Goal: Task Accomplishment & Management: Use online tool/utility

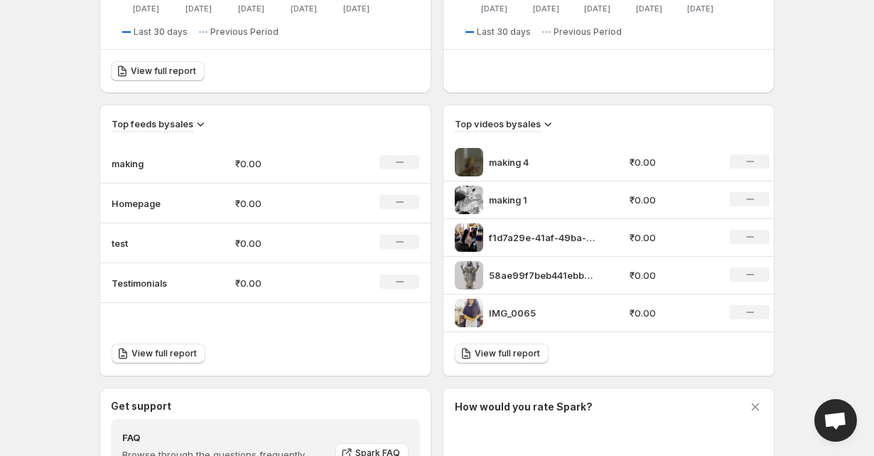
scroll to position [397, 0]
click at [215, 169] on td "making" at bounding box center [162, 164] width 124 height 40
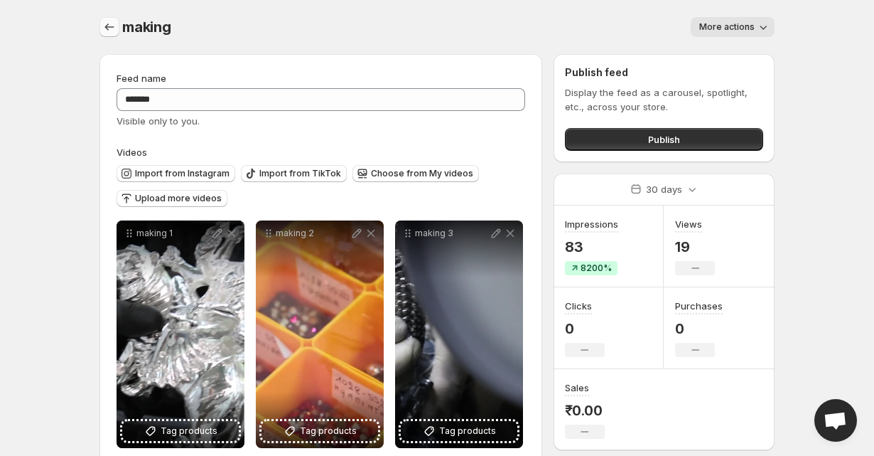
click at [109, 26] on icon "Settings" at bounding box center [109, 27] width 14 height 14
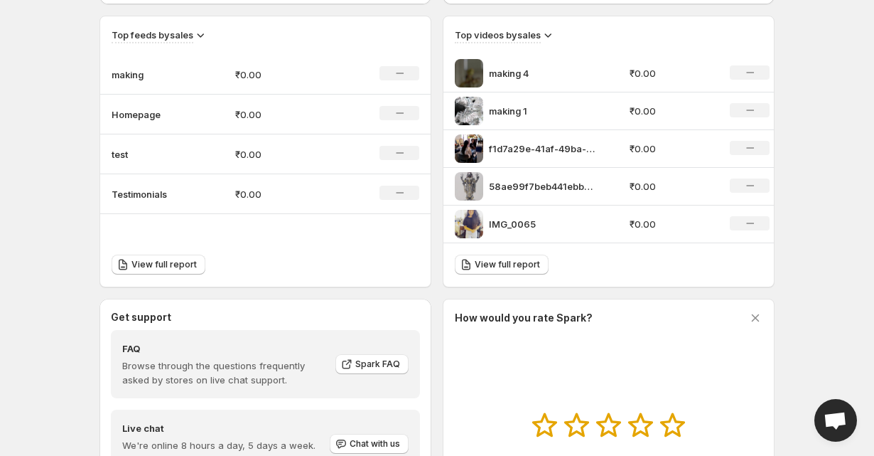
scroll to position [486, 0]
click at [191, 175] on td "test" at bounding box center [162, 155] width 124 height 40
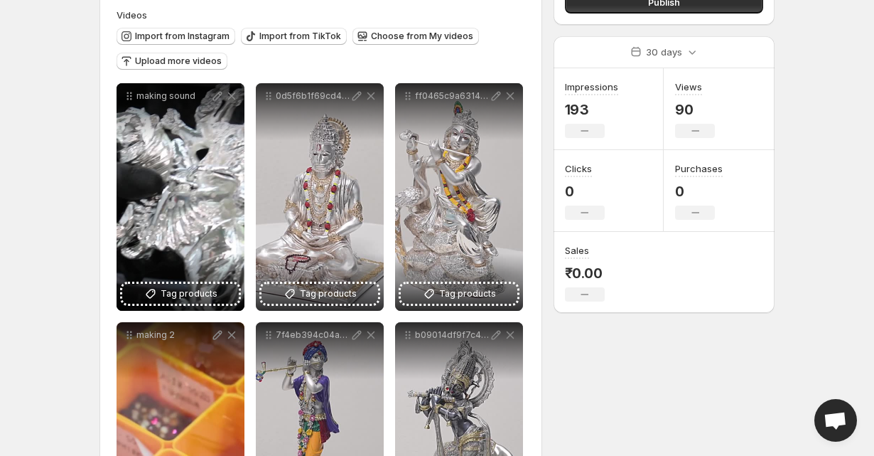
scroll to position [149, 0]
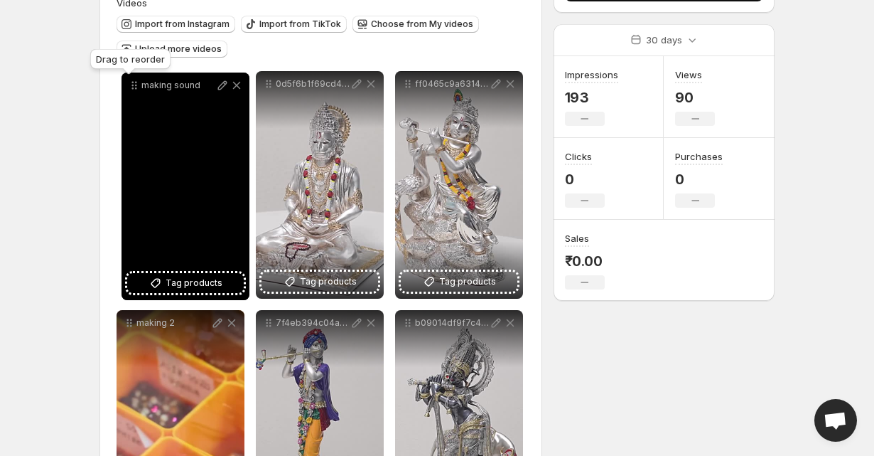
click at [136, 91] on icon at bounding box center [134, 85] width 14 height 14
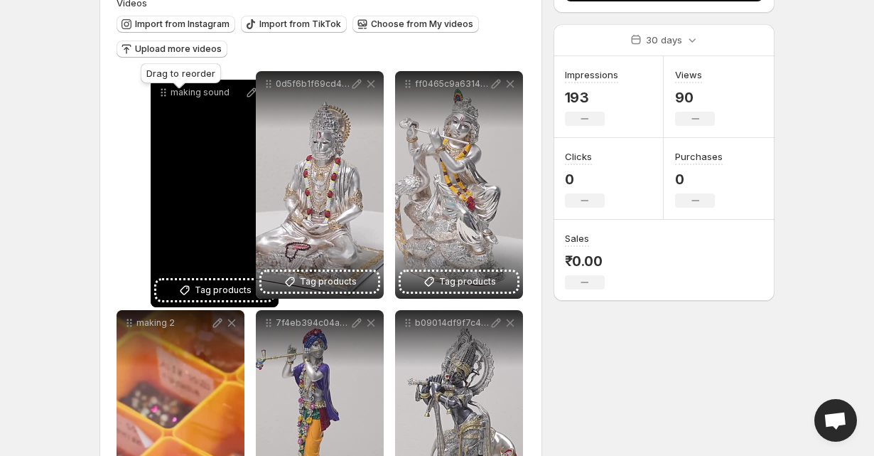
drag, startPoint x: 136, startPoint y: 91, endPoint x: 168, endPoint y: 97, distance: 32.6
click at [167, 97] on icon at bounding box center [163, 92] width 14 height 14
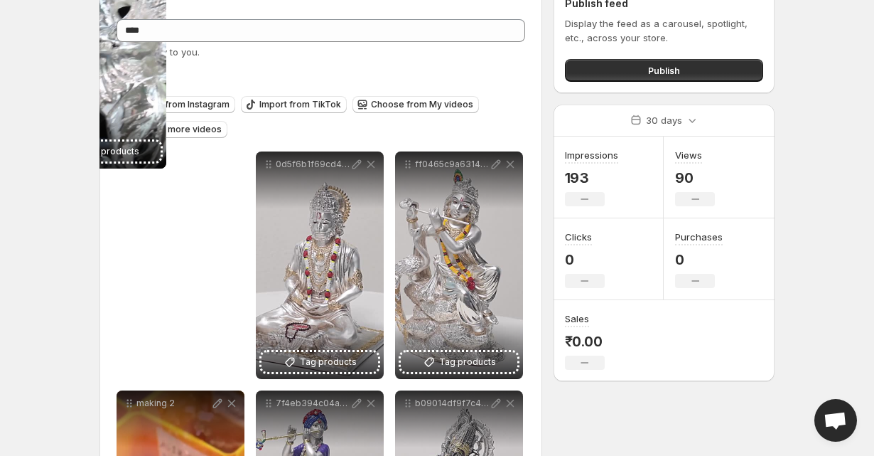
scroll to position [0, 0]
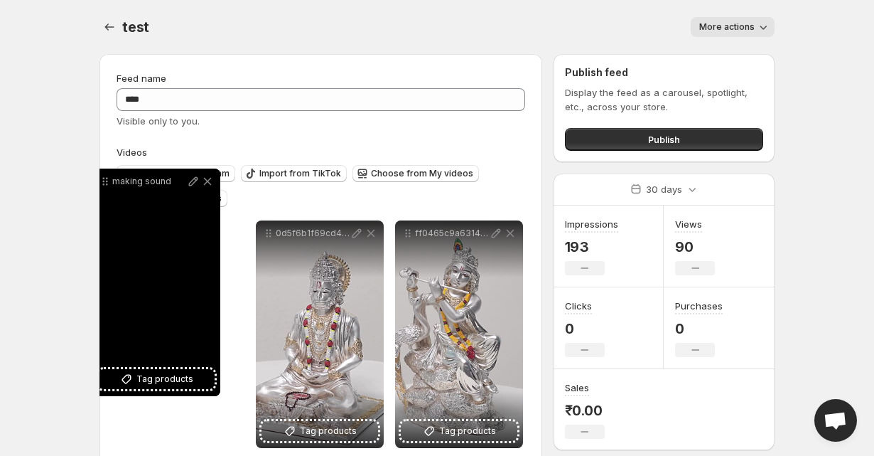
drag, startPoint x: 133, startPoint y: 90, endPoint x: 108, endPoint y: 188, distance: 101.2
click at [108, 188] on icon at bounding box center [105, 181] width 14 height 14
